Goal: Transaction & Acquisition: Purchase product/service

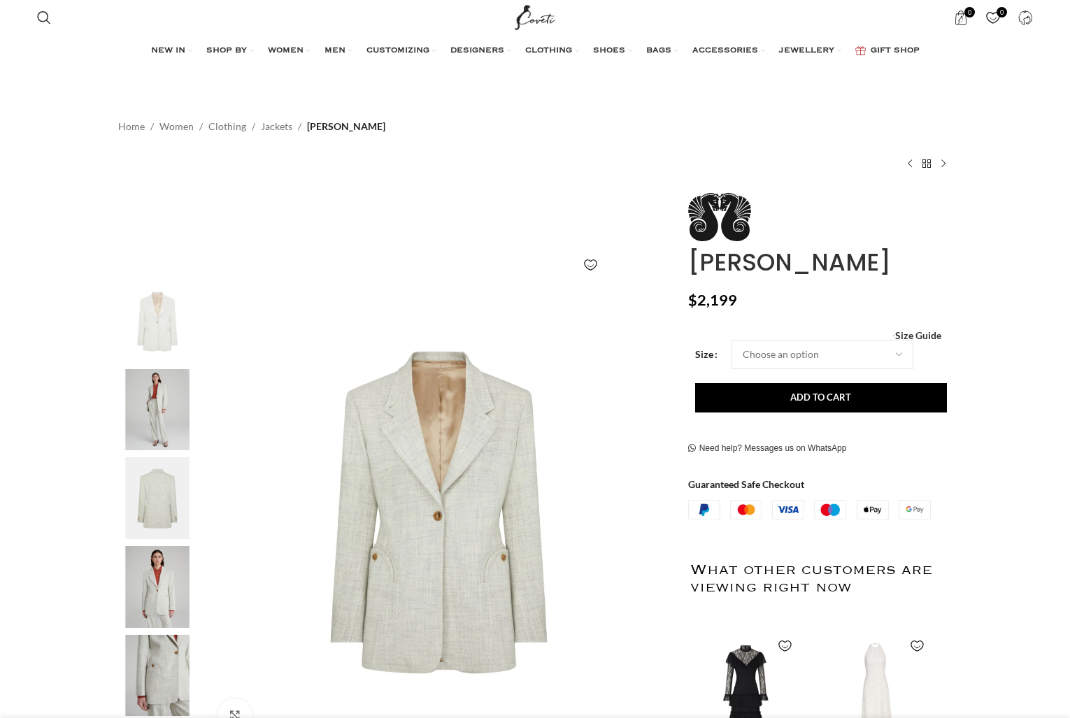
click at [166, 408] on img at bounding box center [157, 410] width 85 height 82
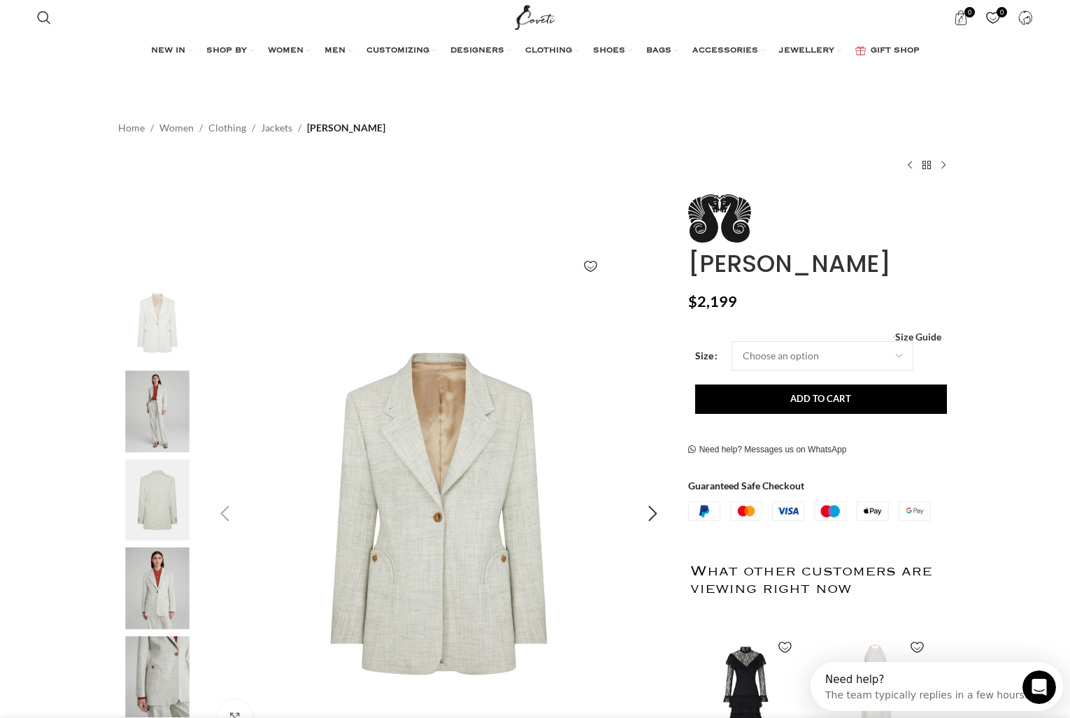
scroll to position [0, 147]
click at [176, 396] on img "2 / 6" at bounding box center [157, 412] width 85 height 82
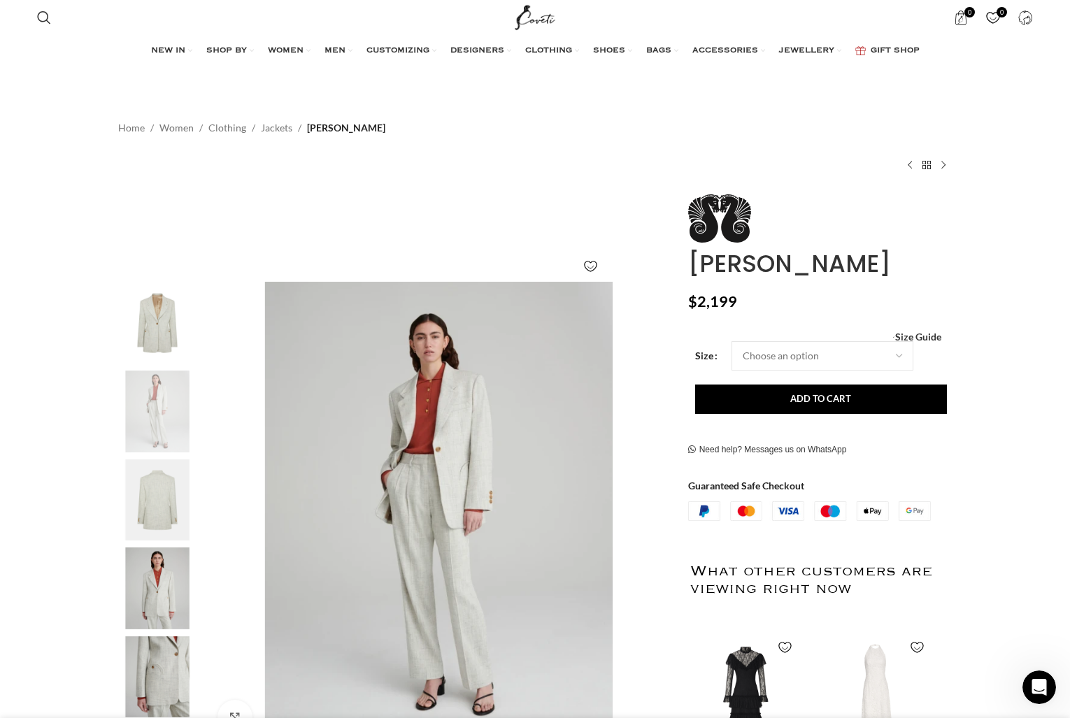
click at [155, 505] on img "3 / 6" at bounding box center [157, 500] width 85 height 82
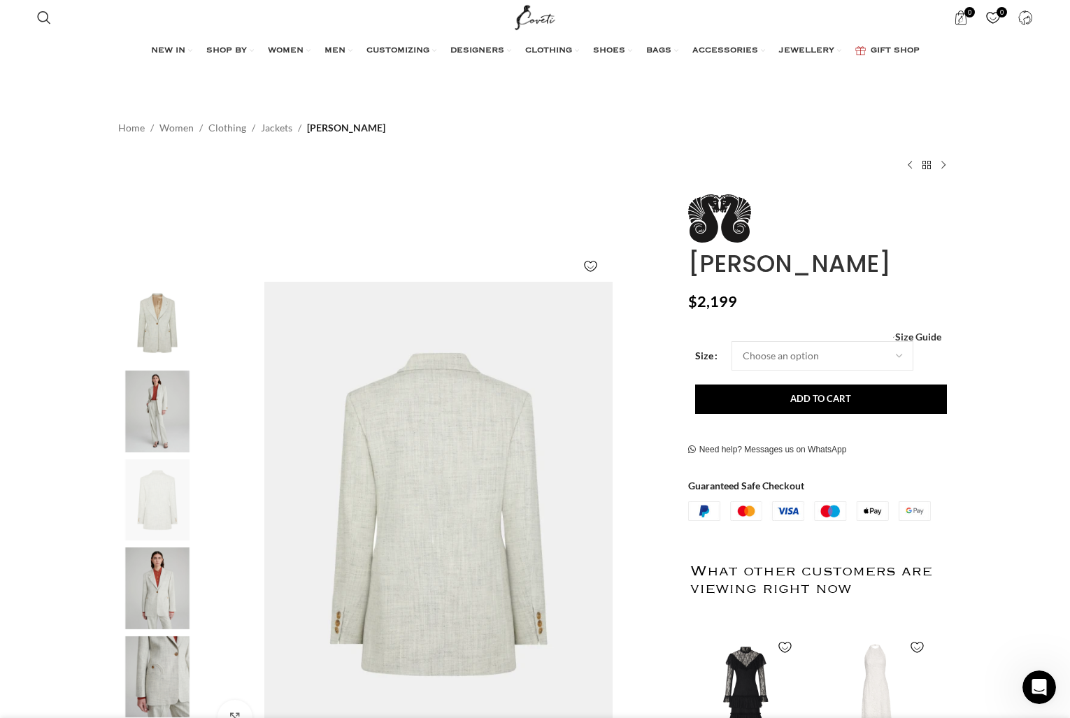
scroll to position [0, 294]
click at [154, 591] on img "4 / 6" at bounding box center [157, 588] width 85 height 82
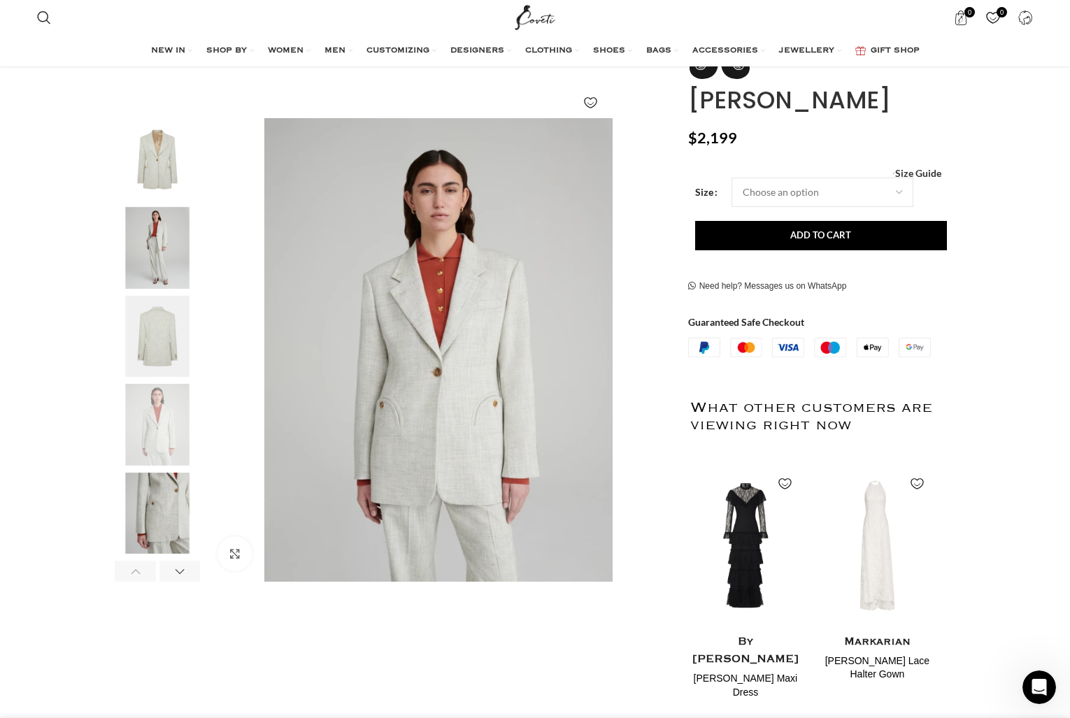
scroll to position [166, 0]
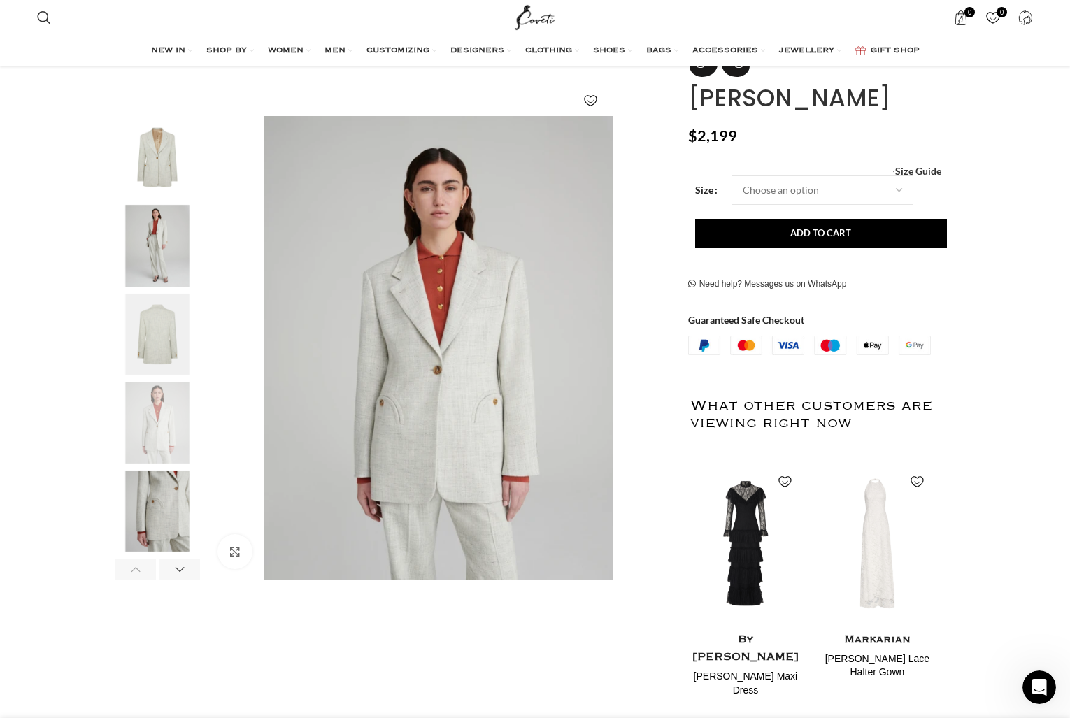
click at [157, 514] on img "5 / 6" at bounding box center [157, 511] width 85 height 82
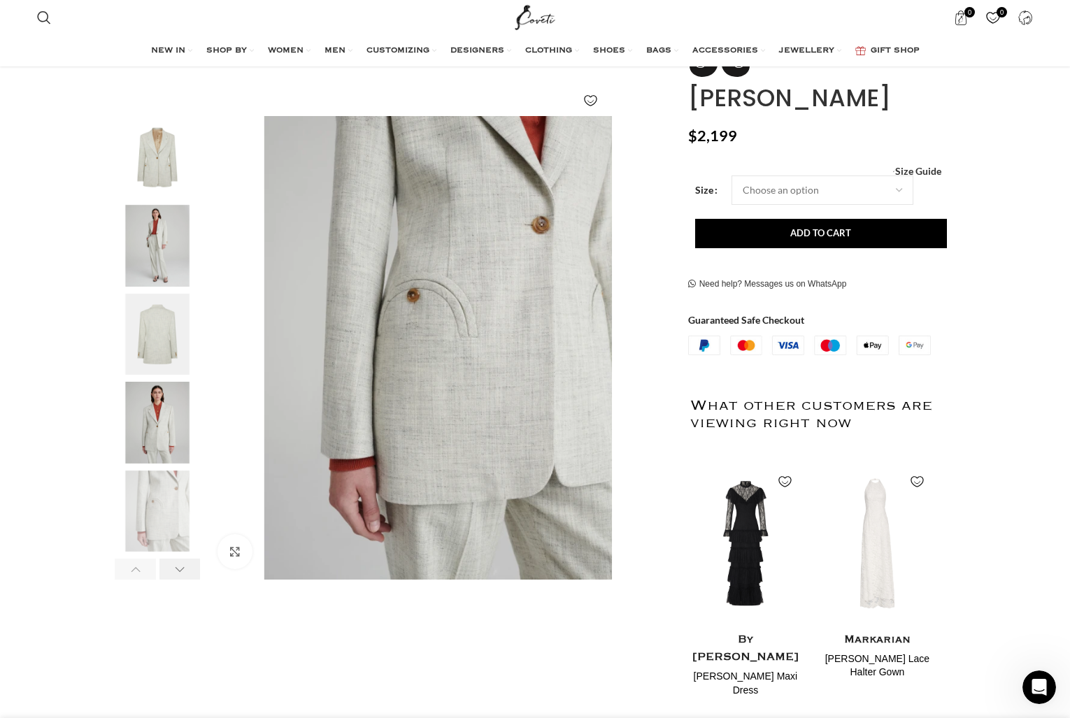
click at [173, 571] on div "Next slide" at bounding box center [179, 569] width 41 height 21
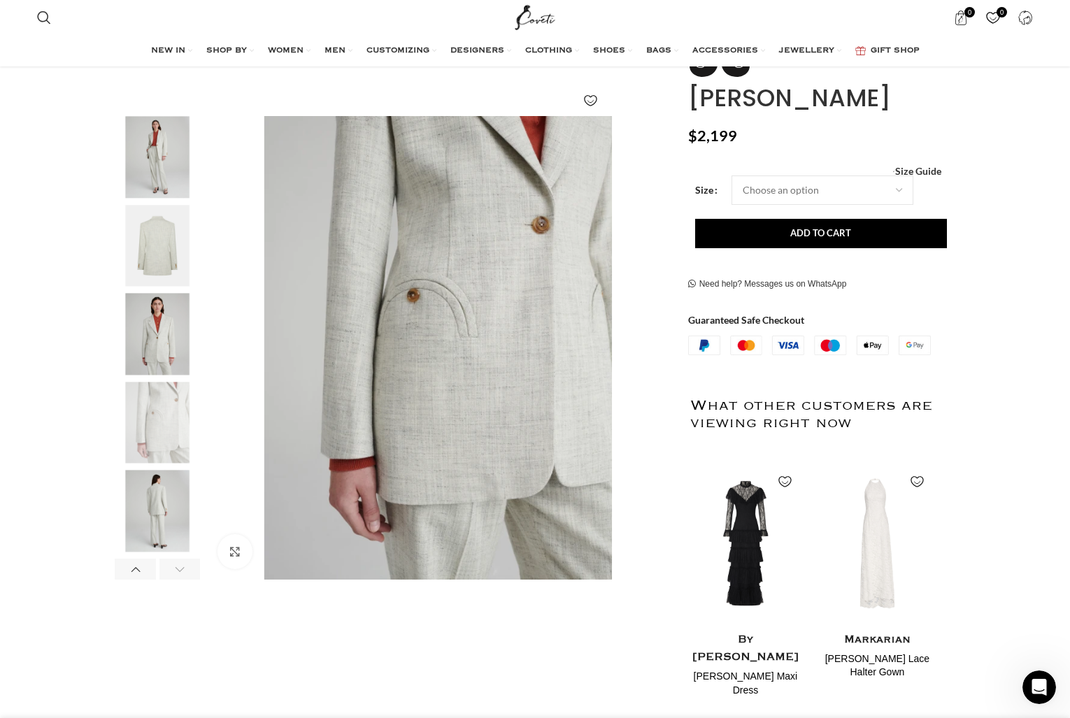
click at [173, 571] on div "Next slide" at bounding box center [179, 569] width 41 height 21
click at [157, 510] on img "6 / 6" at bounding box center [157, 511] width 85 height 82
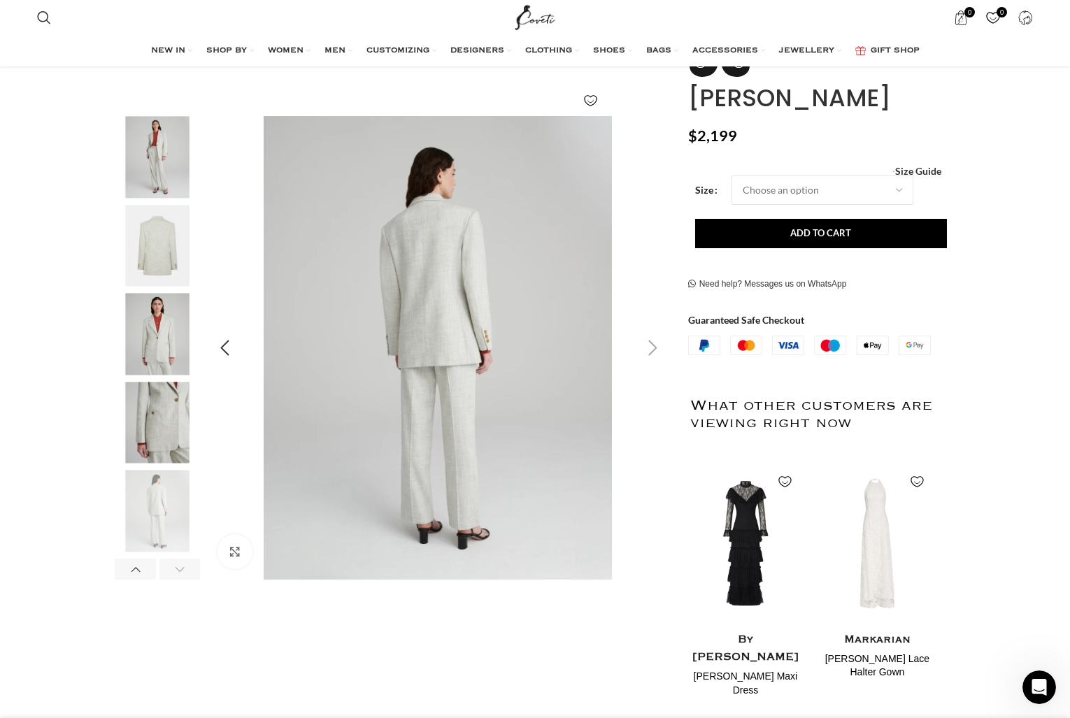
click at [432, 228] on img "6 / 6" at bounding box center [438, 348] width 464 height 464
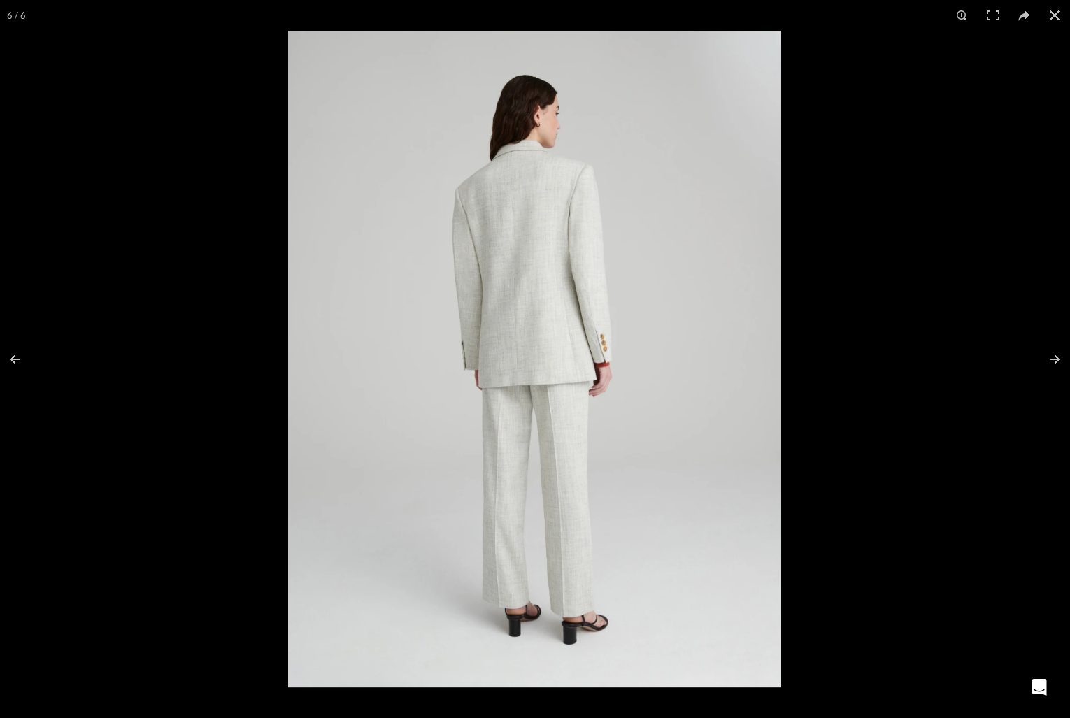
scroll to position [0, 441]
click at [545, 227] on img at bounding box center [534, 359] width 493 height 656
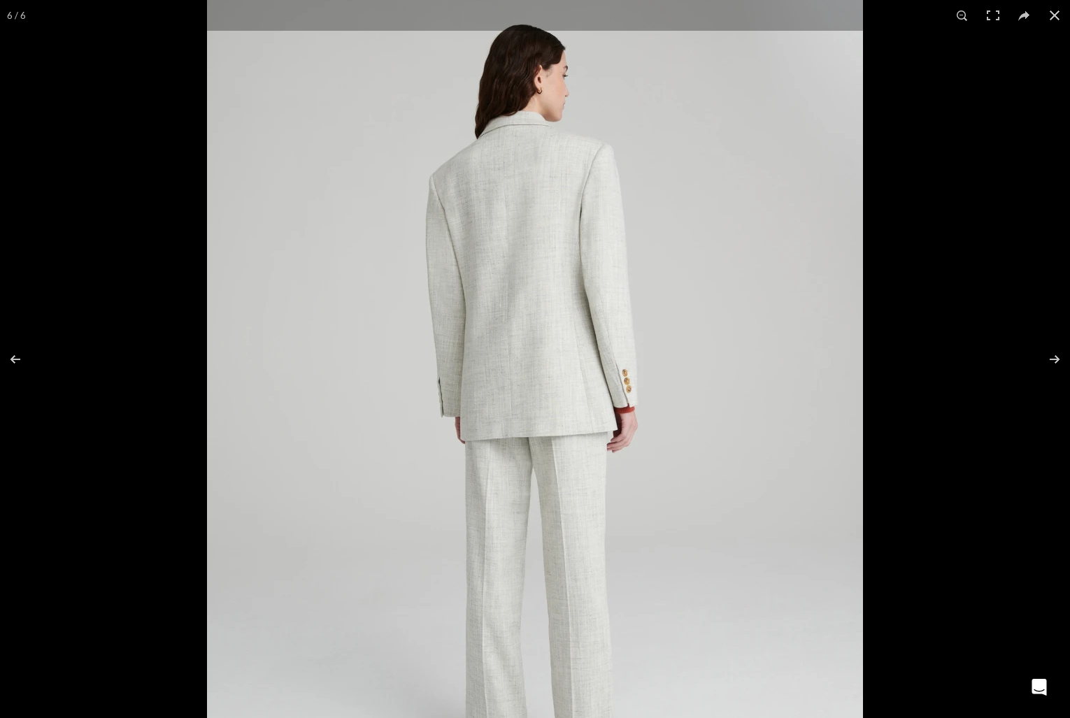
click at [545, 227] on img at bounding box center [535, 402] width 656 height 873
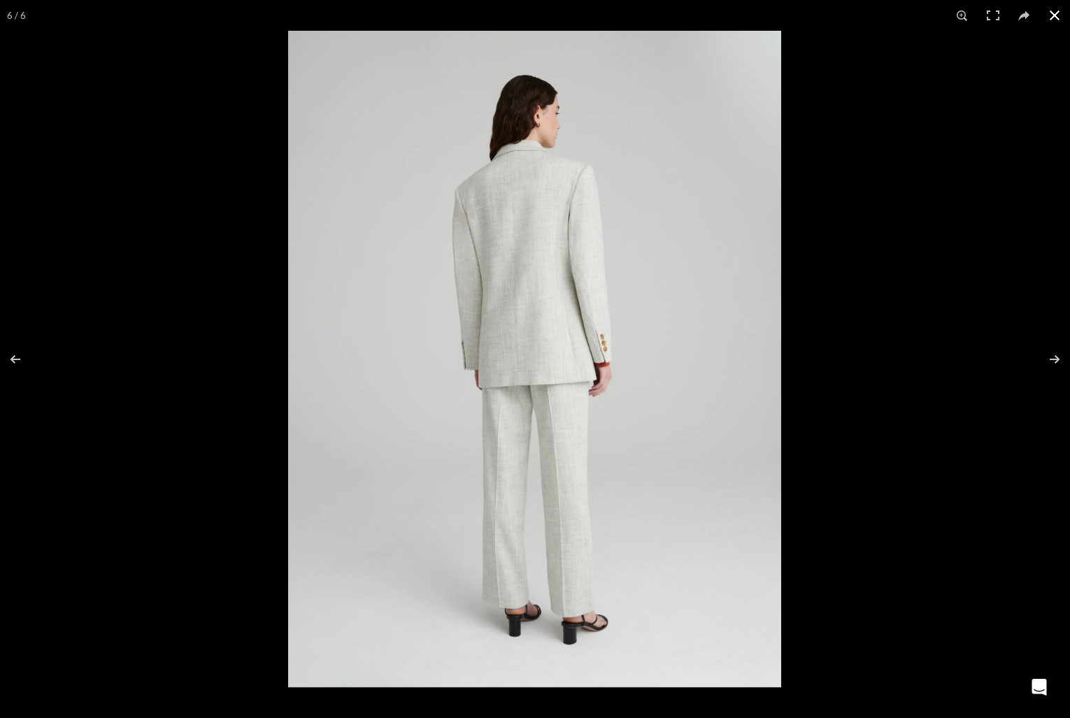
click at [1056, 15] on button at bounding box center [1054, 15] width 31 height 31
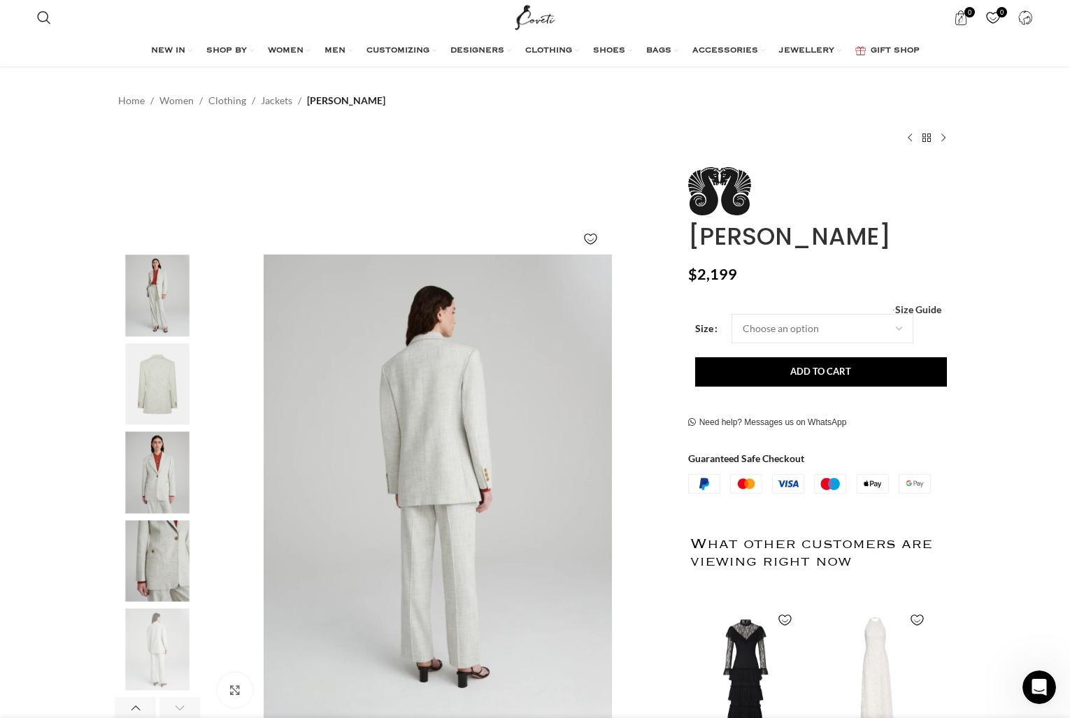
scroll to position [11, 0]
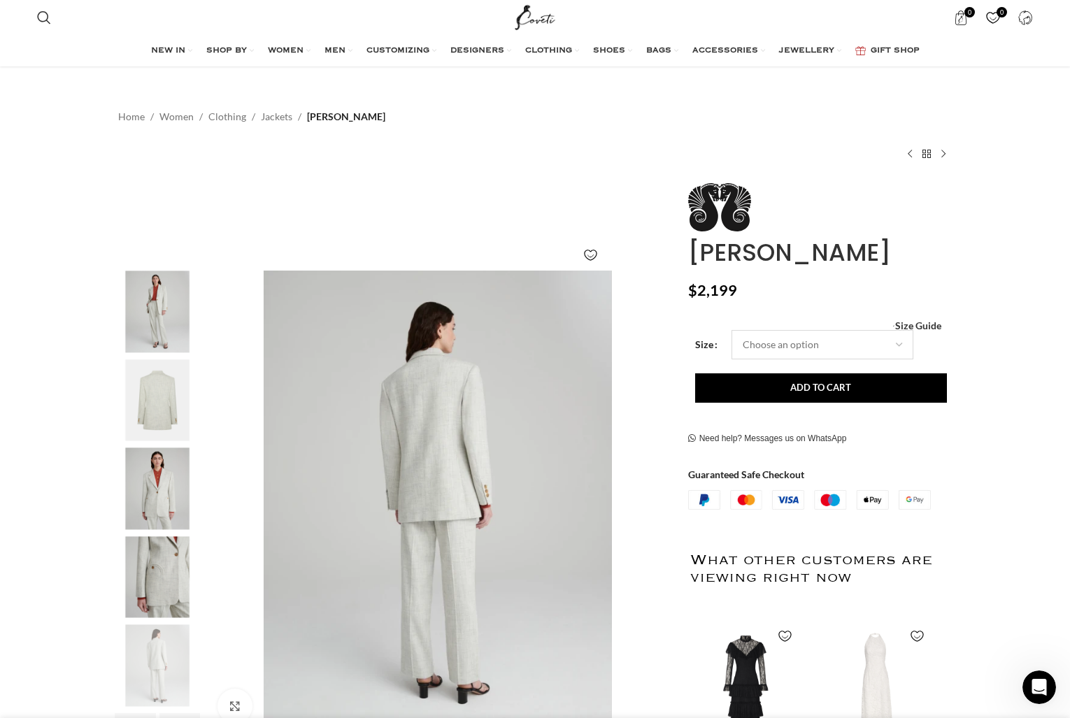
click at [851, 342] on select "Choose an option 4 UK 6 UK 8 [GEOGRAPHIC_DATA] 10 [GEOGRAPHIC_DATA] 12 [GEOGRAP…" at bounding box center [822, 344] width 182 height 29
click at [931, 326] on span "Size Guide" at bounding box center [918, 326] width 46 height 0
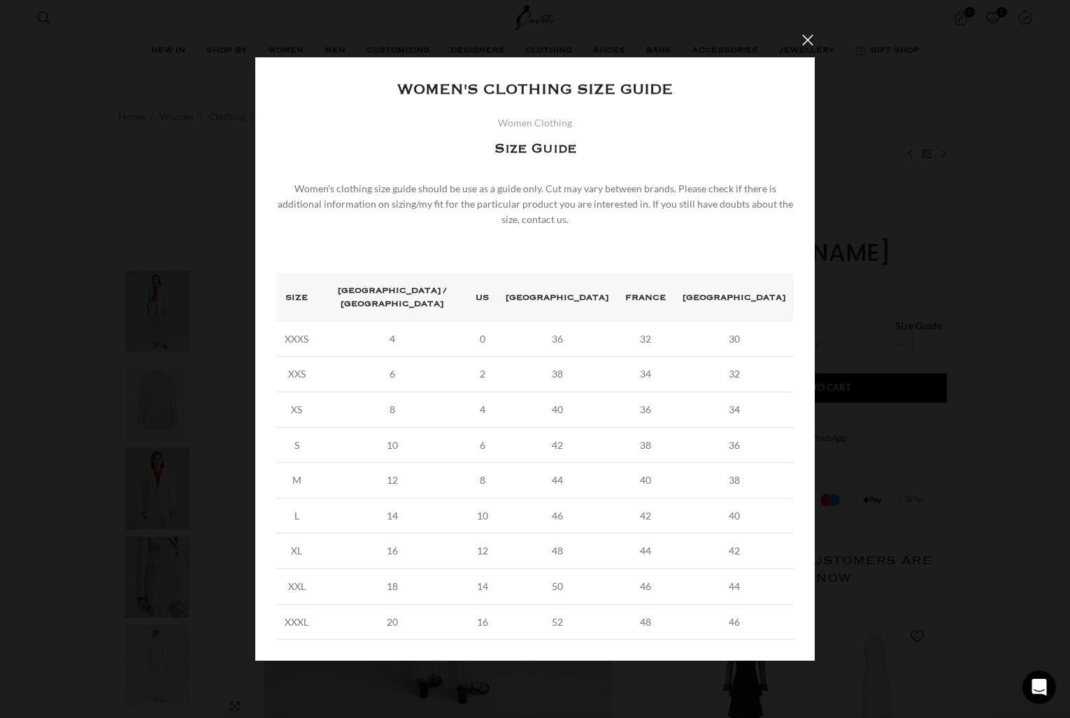
scroll to position [0, 1324]
click at [809, 46] on button "×" at bounding box center [807, 39] width 35 height 35
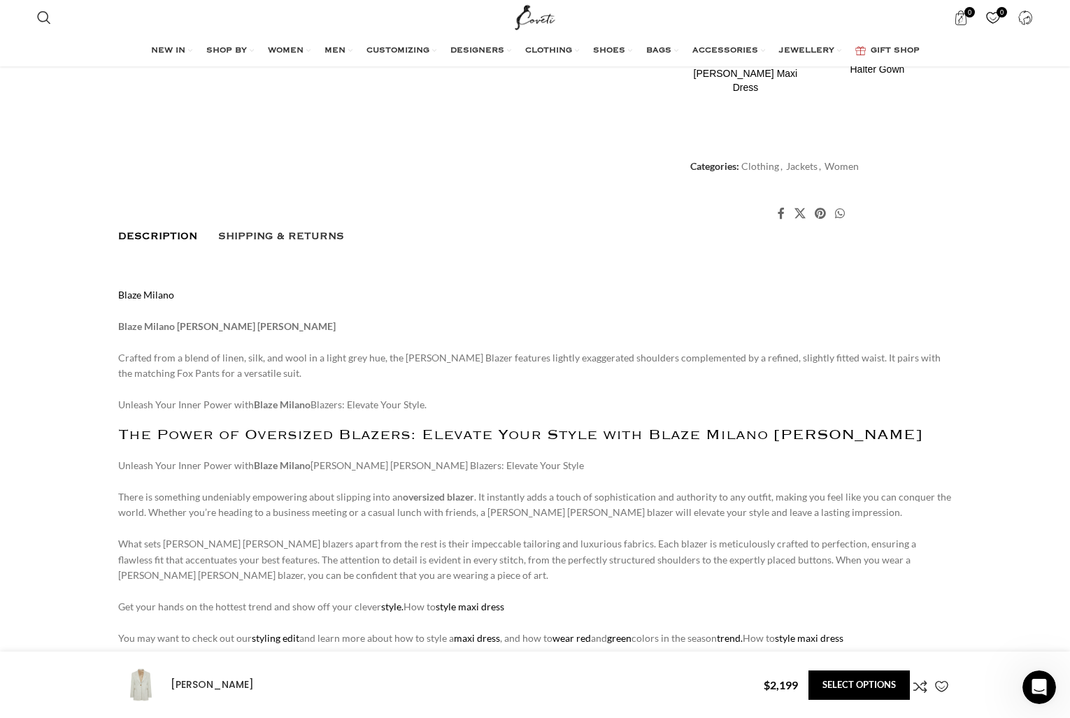
scroll to position [0, 1618]
click at [779, 426] on h2 "The Power of Oversized Blazers: Elevate Your Style with Blaze Milano [PERSON_NA…" at bounding box center [534, 434] width 833 height 17
click at [804, 495] on p "Unleash Your Inner Power with Blaze Milano [PERSON_NAME] [PERSON_NAME] Blazers:…" at bounding box center [534, 591] width 833 height 266
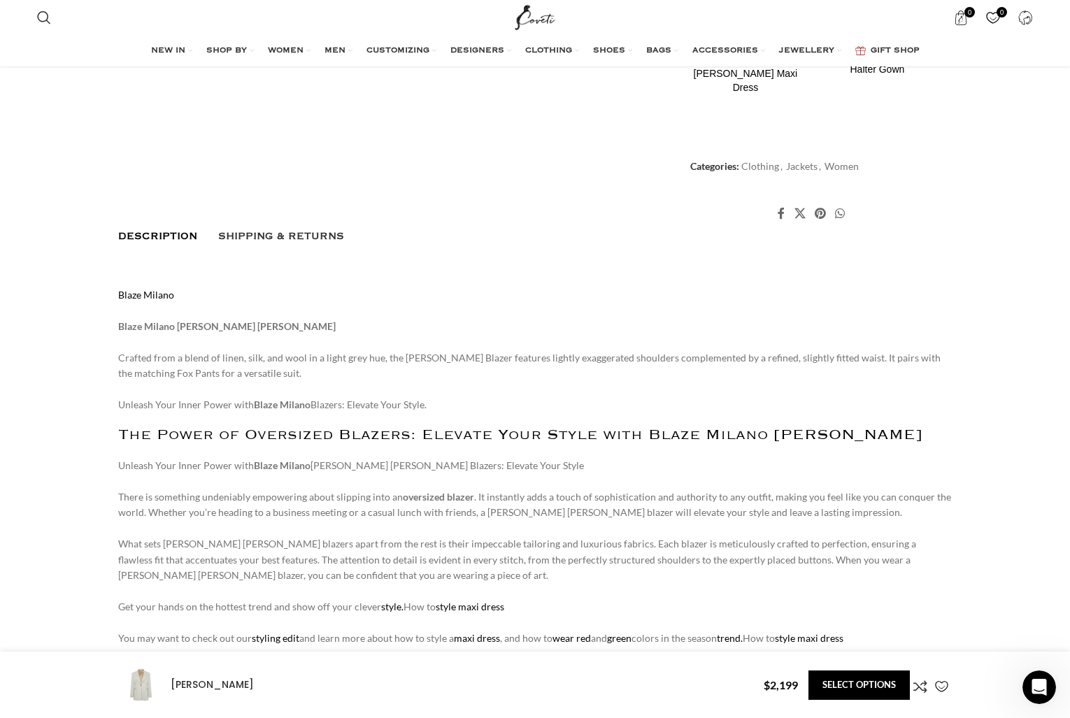
scroll to position [0, 2207]
